Goal: Find specific page/section: Find specific page/section

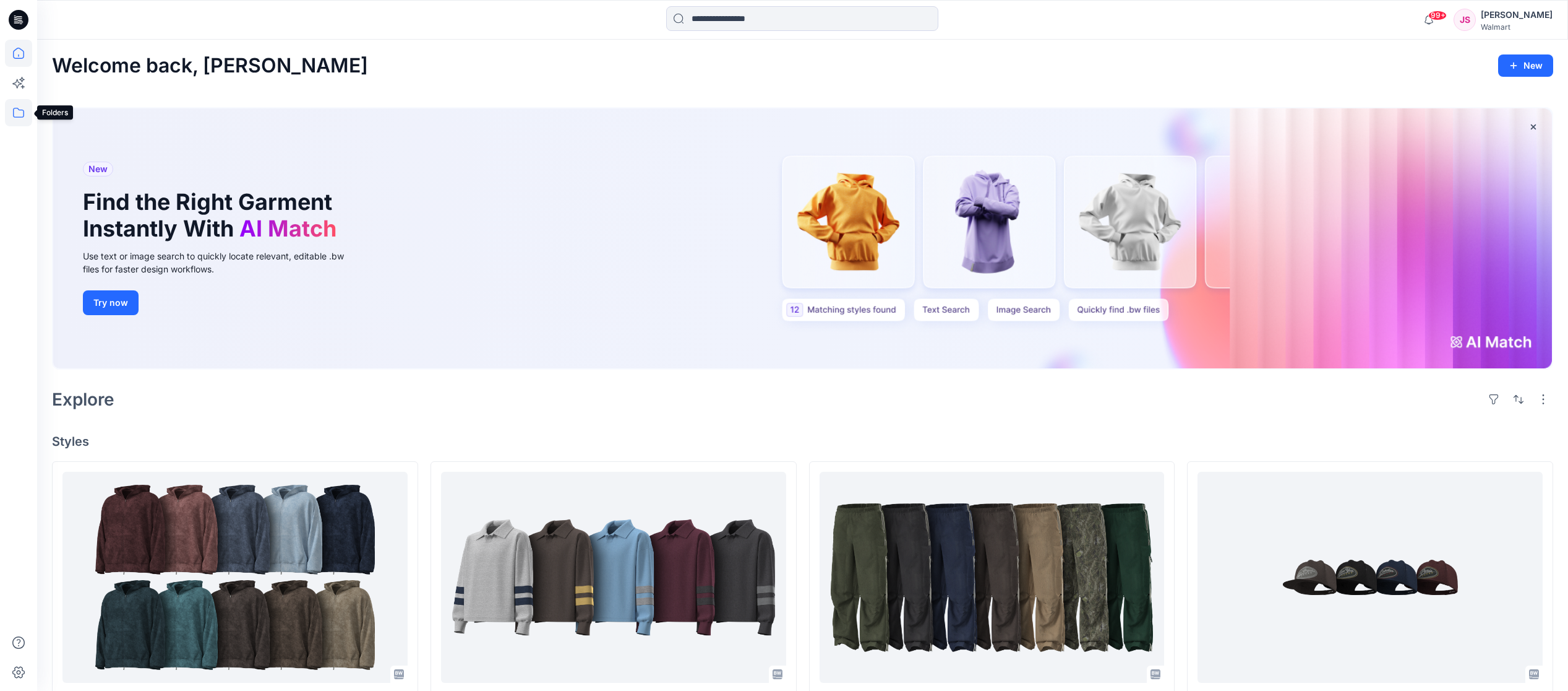
click at [18, 110] on icon at bounding box center [18, 112] width 27 height 27
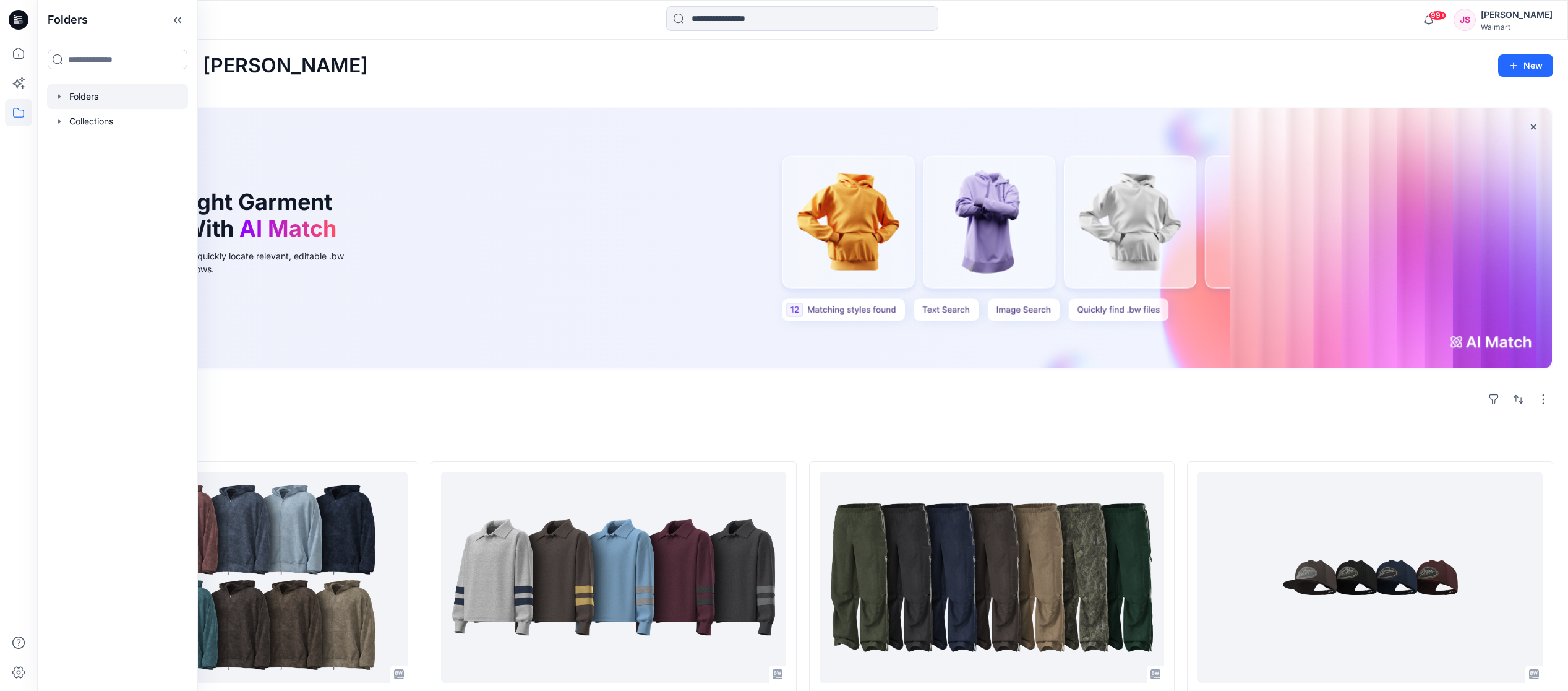
click at [55, 98] on icon "button" at bounding box center [60, 96] width 10 height 10
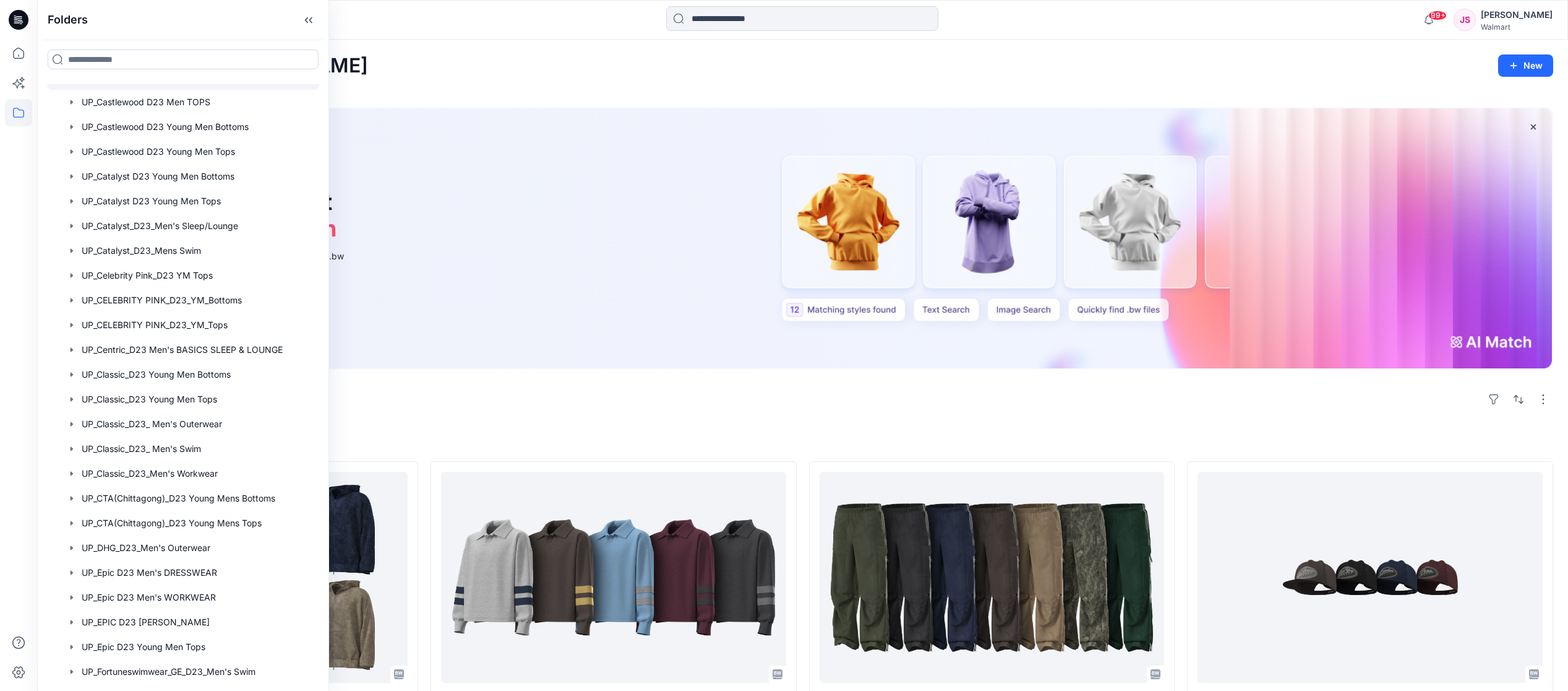
scroll to position [1162, 0]
click at [168, 443] on div at bounding box center [183, 444] width 272 height 25
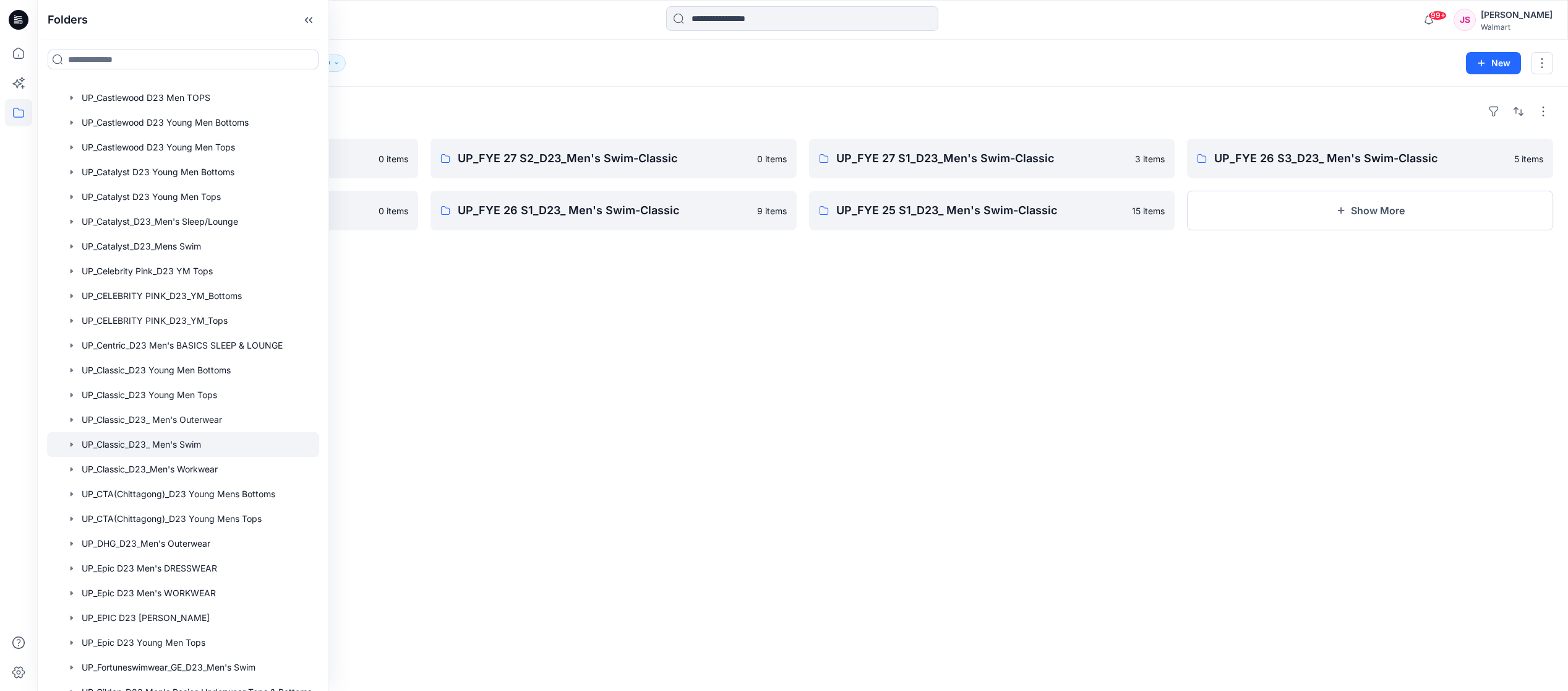
click at [915, 302] on div "Folders UP_FYE 27 S3_D23_Men's Swim-Classic 0 items UP_FYE 26 S2_D23_ Men's Swi…" at bounding box center [803, 389] width 1531 height 604
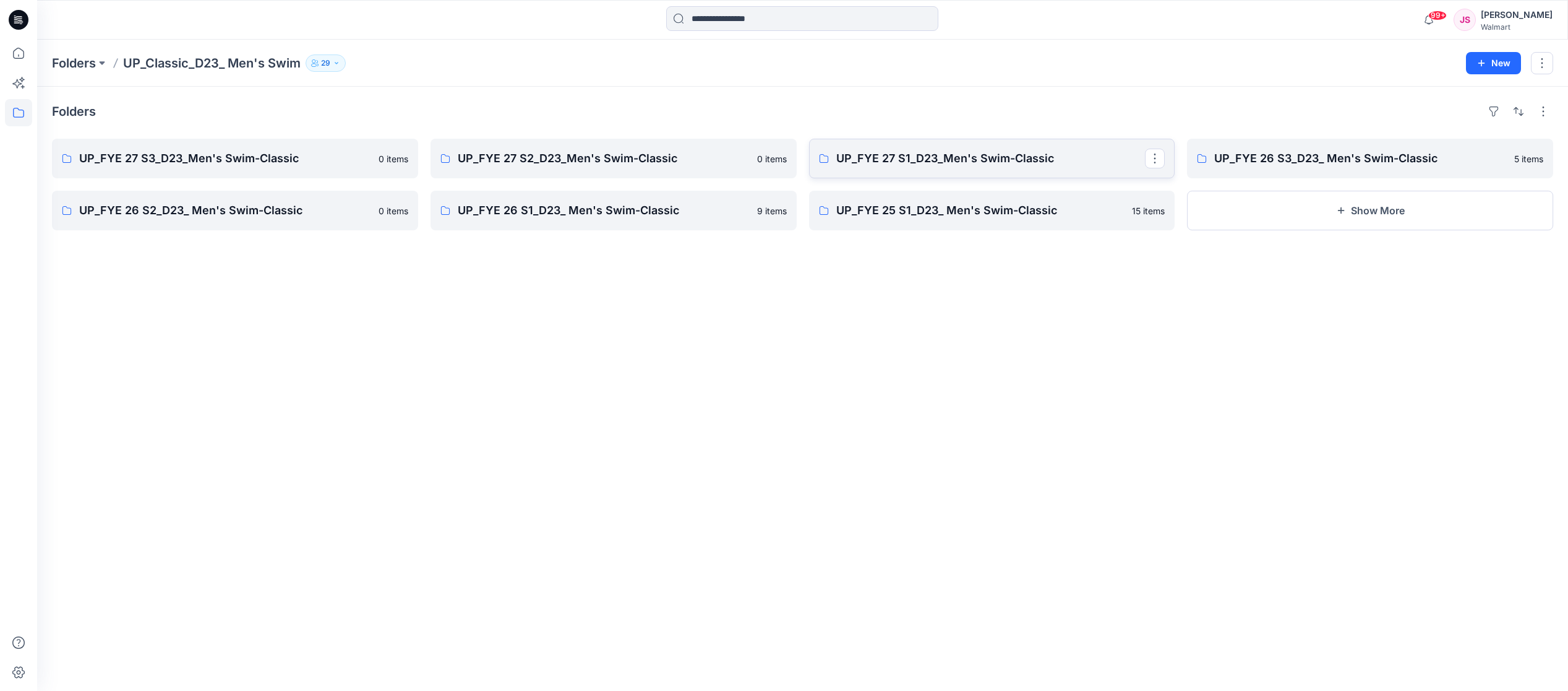
click at [896, 159] on p "UP_FYE 27 S1_D23_Men's Swim-Classic" at bounding box center [990, 158] width 309 height 17
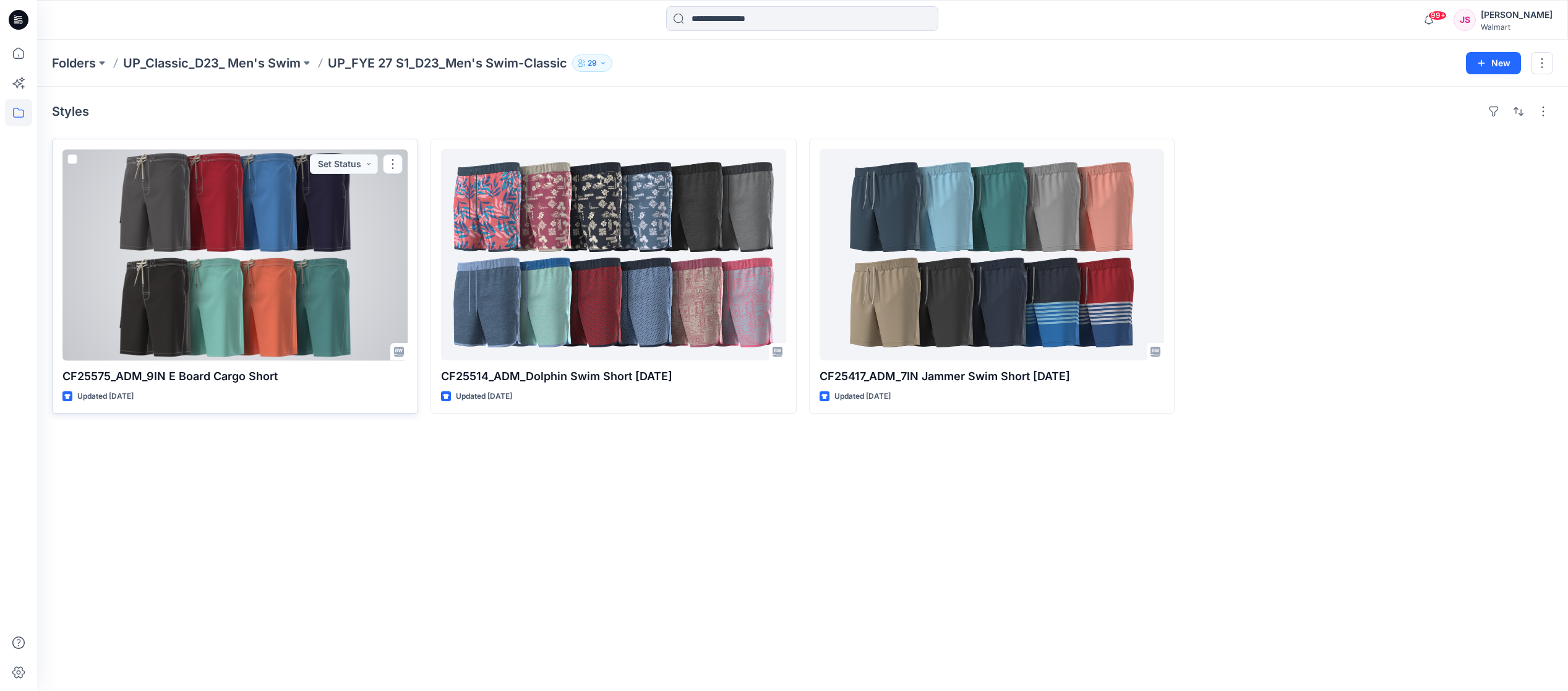
click at [340, 247] on div at bounding box center [235, 254] width 345 height 211
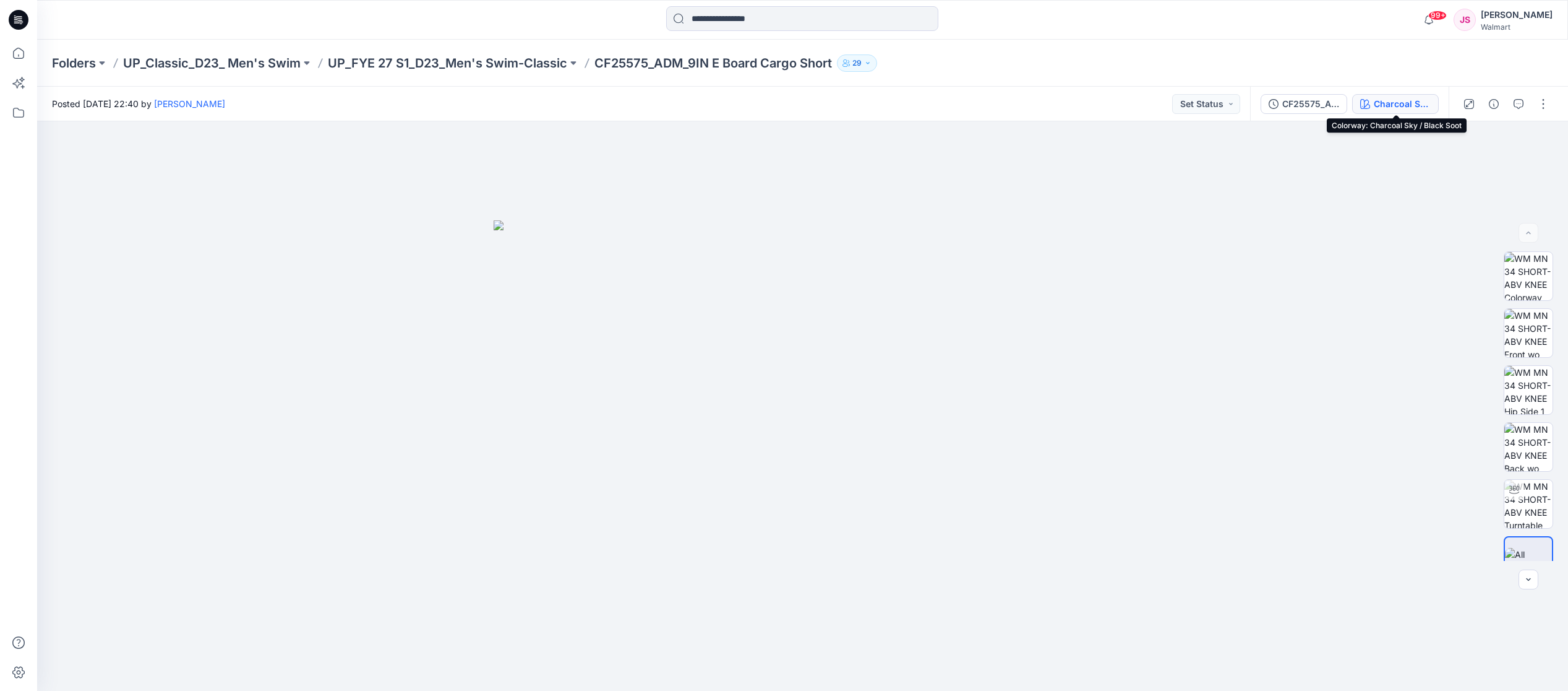
click at [1416, 105] on div "Charcoal Sky / Black Soot" at bounding box center [1402, 104] width 57 height 14
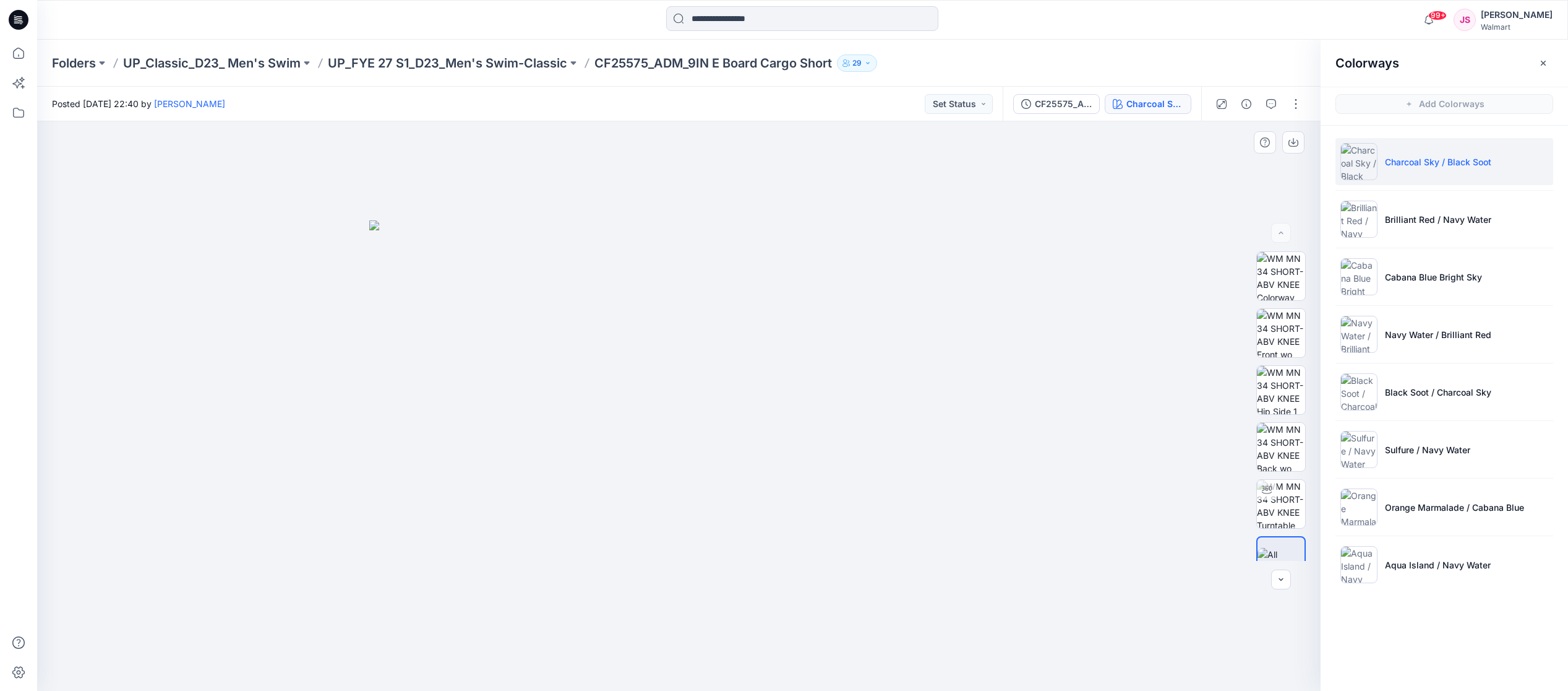
click at [1159, 198] on div at bounding box center [679, 406] width 1283 height 570
